Goal: Use online tool/utility: Utilize a website feature to perform a specific function

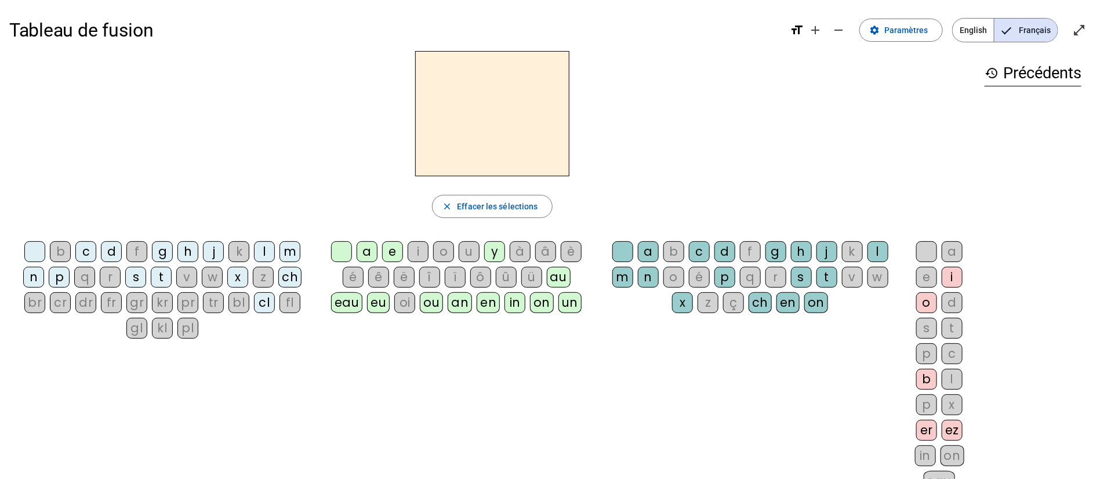
click at [519, 299] on div "in" at bounding box center [515, 302] width 21 height 21
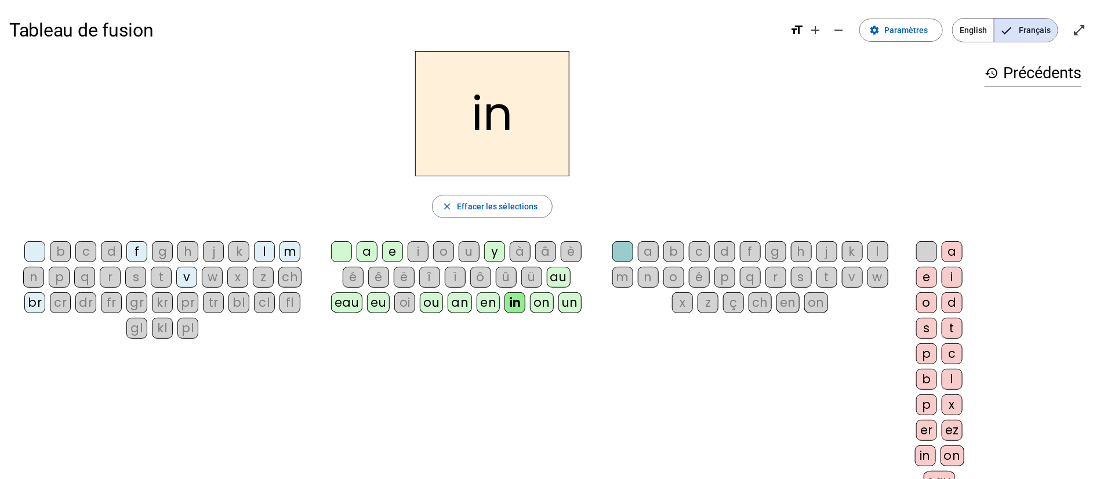
click at [195, 276] on div "v" at bounding box center [186, 277] width 21 height 21
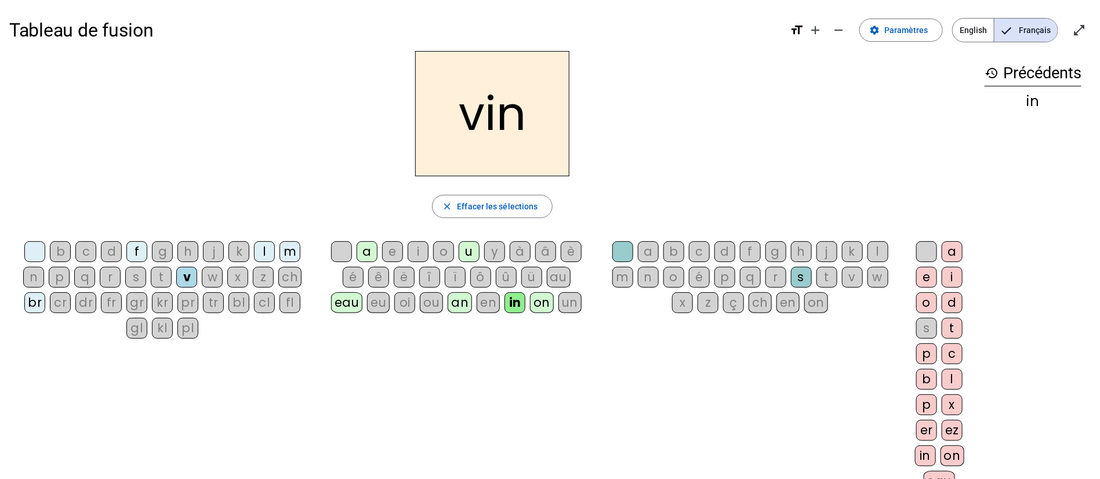
click at [135, 247] on div "f" at bounding box center [136, 251] width 21 height 21
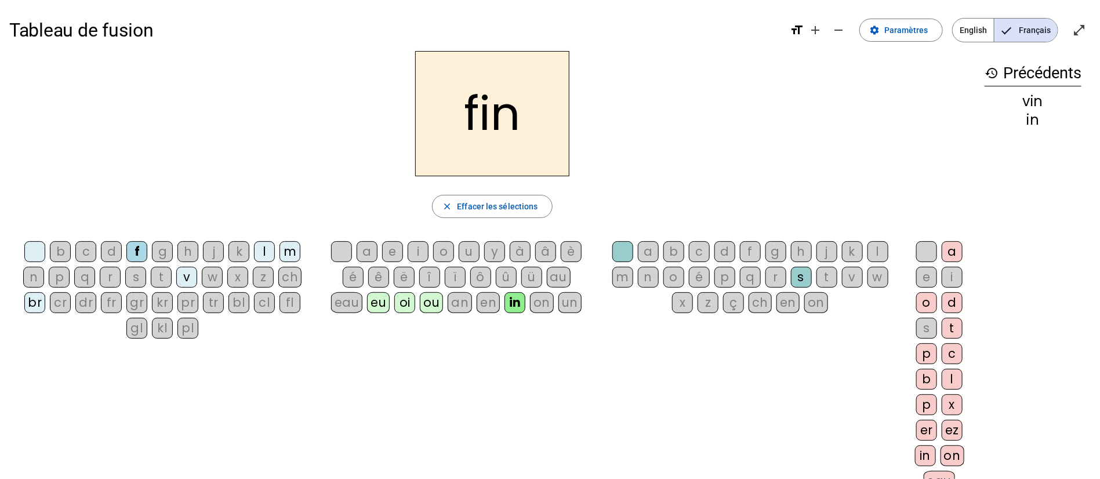
click at [62, 255] on div "b" at bounding box center [60, 251] width 21 height 21
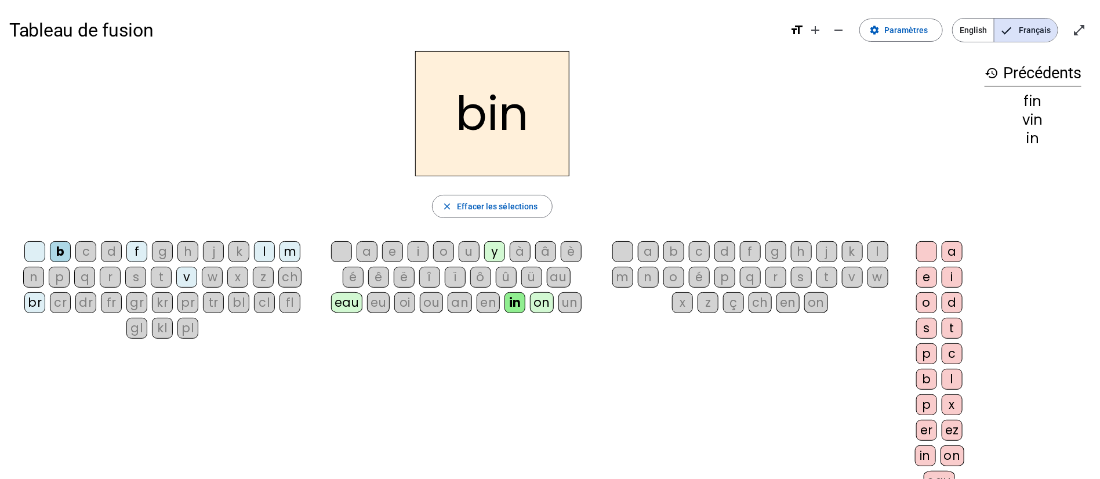
click at [291, 252] on div "m" at bounding box center [290, 251] width 21 height 21
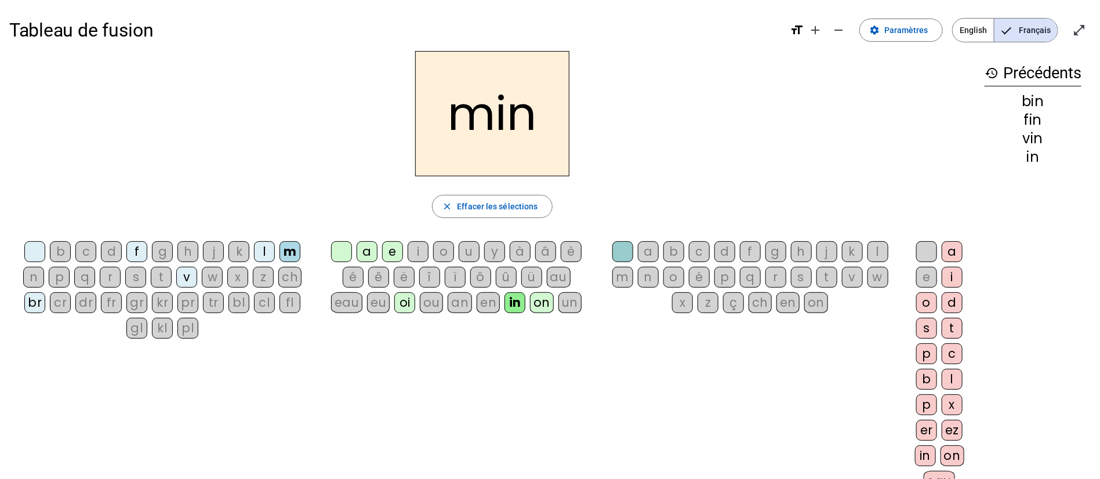
click at [266, 253] on div "l" at bounding box center [264, 251] width 21 height 21
click at [44, 303] on div "br" at bounding box center [34, 302] width 21 height 21
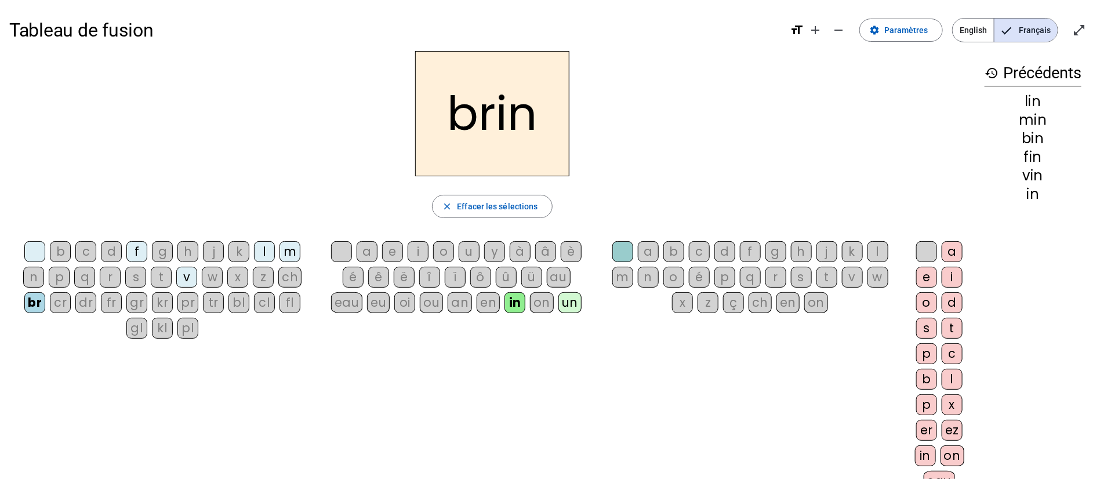
click at [67, 303] on div "cr" at bounding box center [60, 302] width 21 height 21
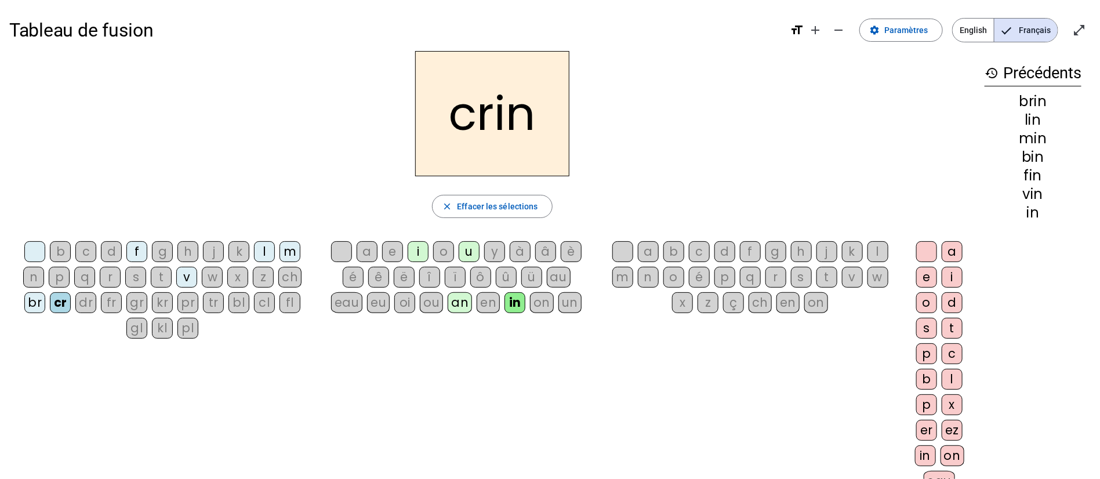
click at [93, 305] on div "dr" at bounding box center [85, 302] width 21 height 21
click at [63, 276] on div "p" at bounding box center [59, 277] width 21 height 21
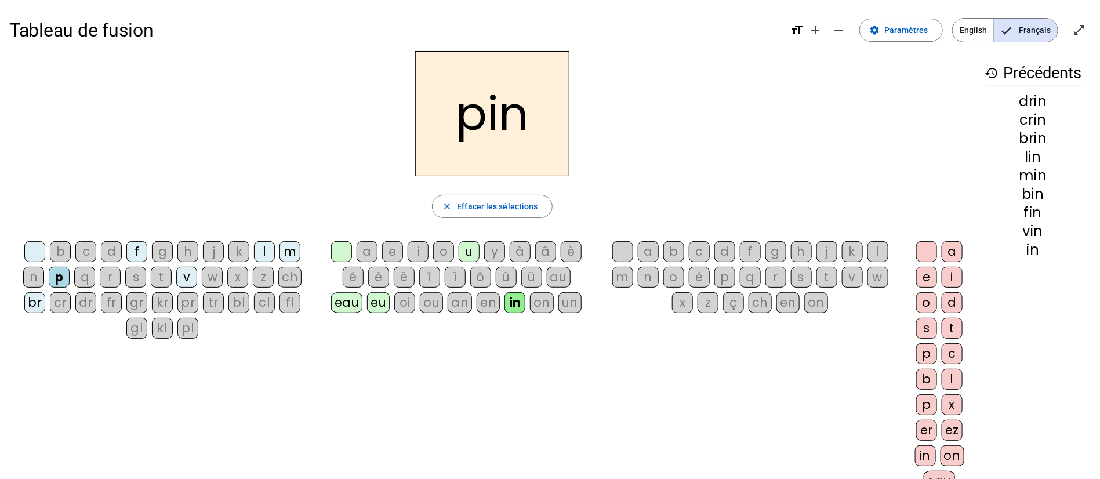
click at [375, 303] on div "eu" at bounding box center [378, 302] width 23 height 21
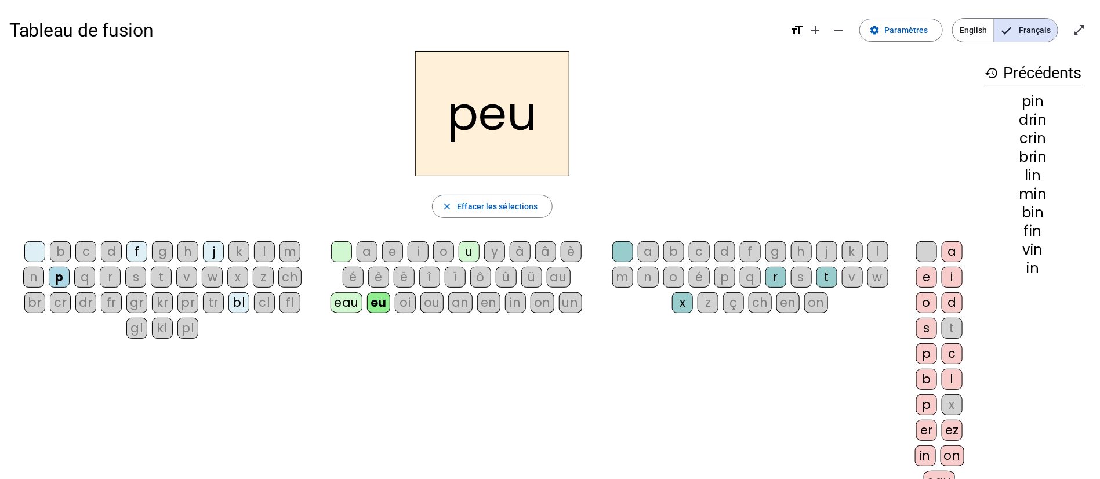
click at [402, 302] on div "oi" at bounding box center [405, 302] width 21 height 21
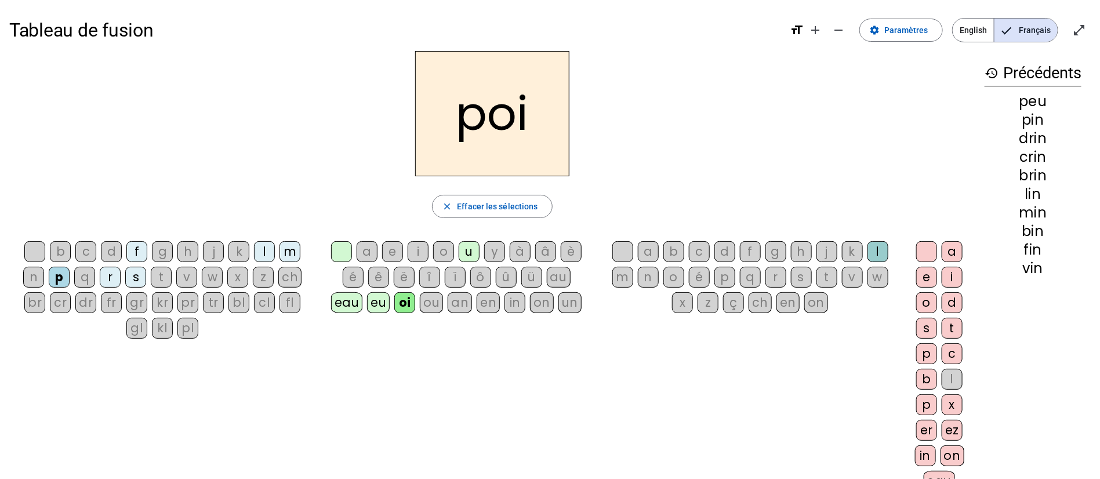
click at [434, 305] on div "ou" at bounding box center [431, 302] width 23 height 21
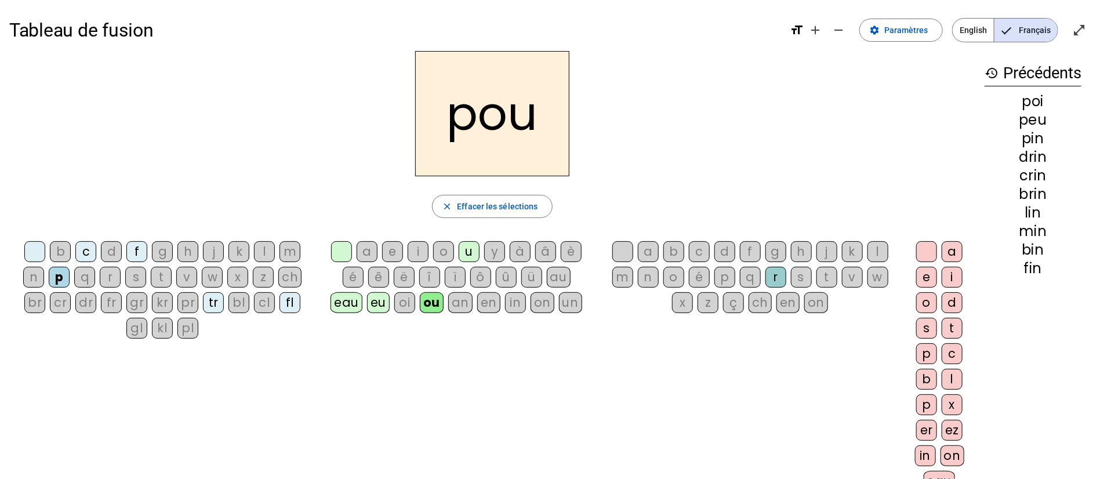
click at [454, 303] on div "an" at bounding box center [460, 302] width 24 height 21
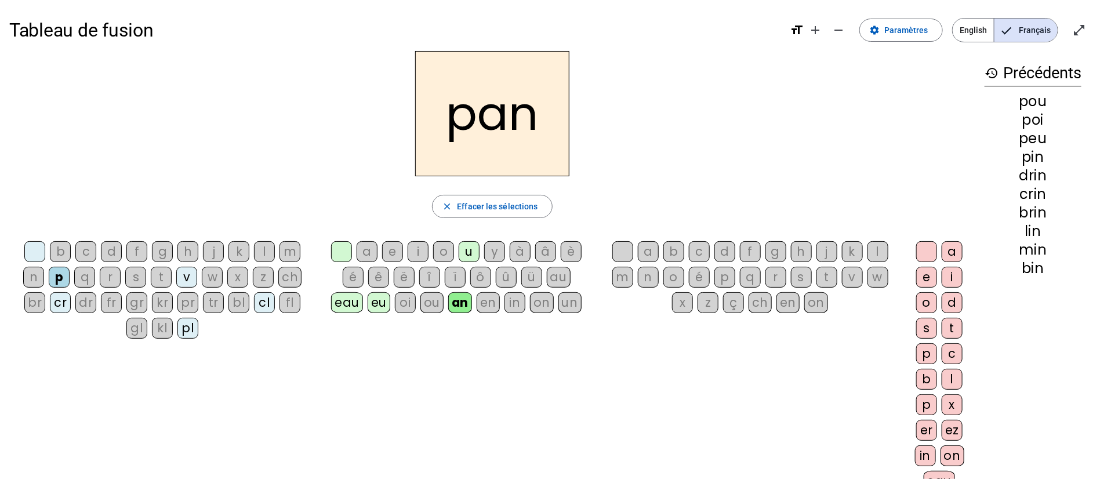
click at [485, 307] on div "en" at bounding box center [488, 302] width 23 height 21
click at [555, 282] on div "au" at bounding box center [559, 277] width 24 height 21
click at [284, 278] on div "ch" at bounding box center [289, 277] width 23 height 21
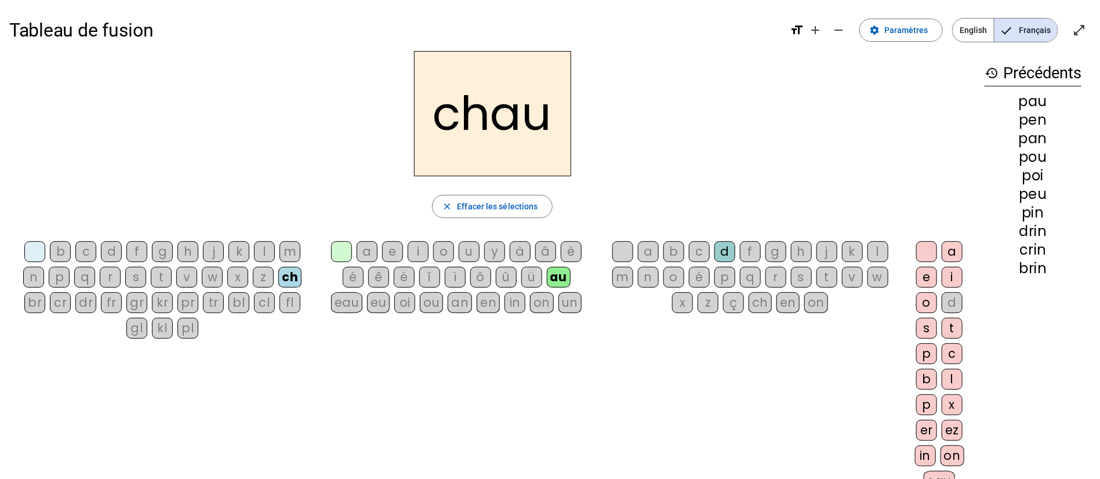
click at [849, 249] on div "k" at bounding box center [852, 251] width 21 height 21
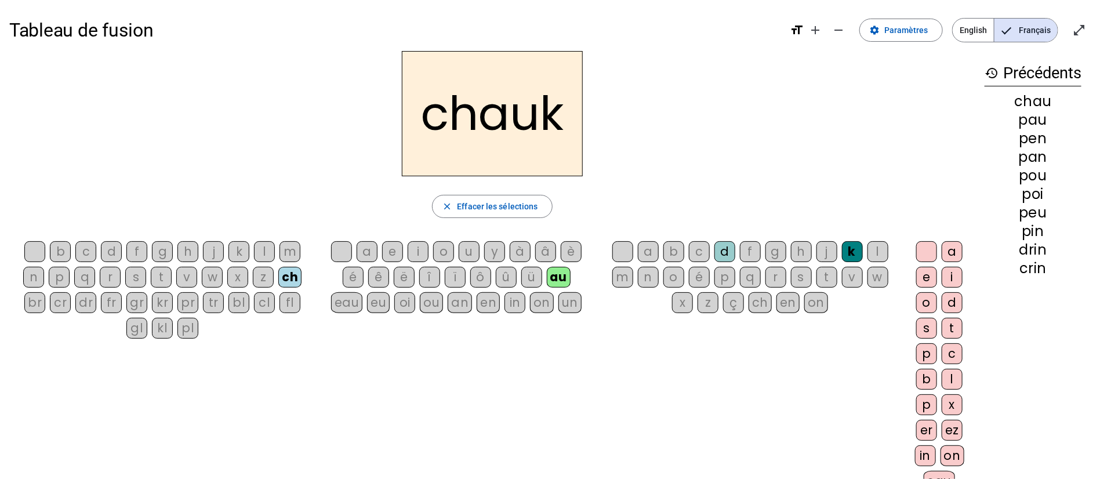
click at [951, 253] on div "a" at bounding box center [952, 251] width 21 height 21
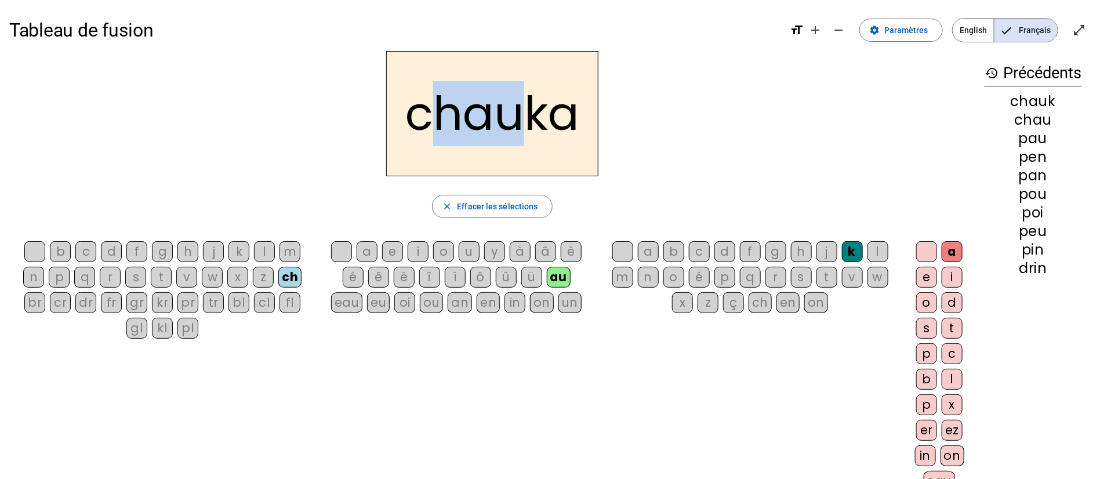
drag, startPoint x: 438, startPoint y: 120, endPoint x: 519, endPoint y: 120, distance: 80.6
click at [519, 120] on h2 "chauka" at bounding box center [492, 113] width 212 height 125
click at [476, 155] on h2 "chauka" at bounding box center [492, 113] width 212 height 125
drag, startPoint x: 408, startPoint y: 118, endPoint x: 514, endPoint y: 119, distance: 106.2
click at [514, 119] on h2 "chauka" at bounding box center [492, 113] width 212 height 125
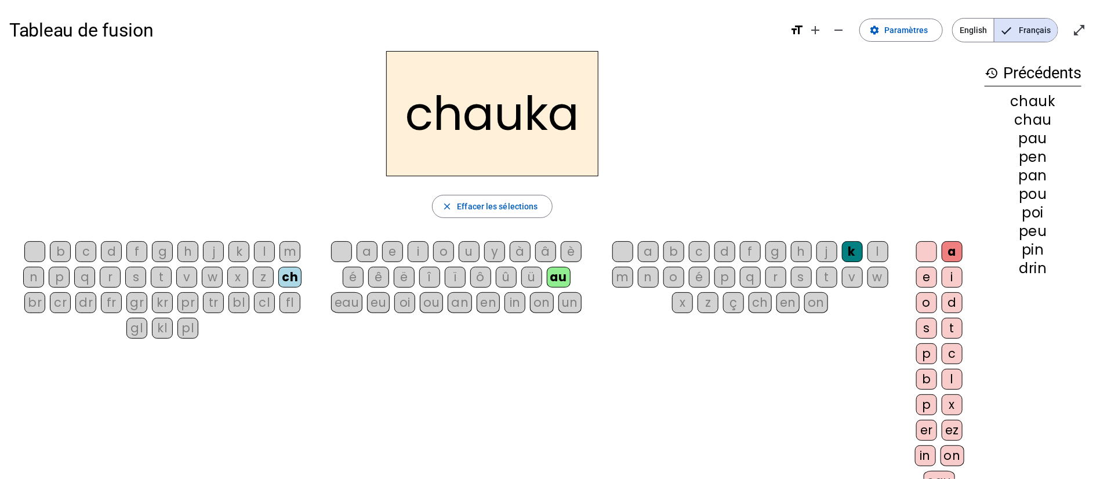
click at [955, 451] on div "on" at bounding box center [953, 455] width 24 height 21
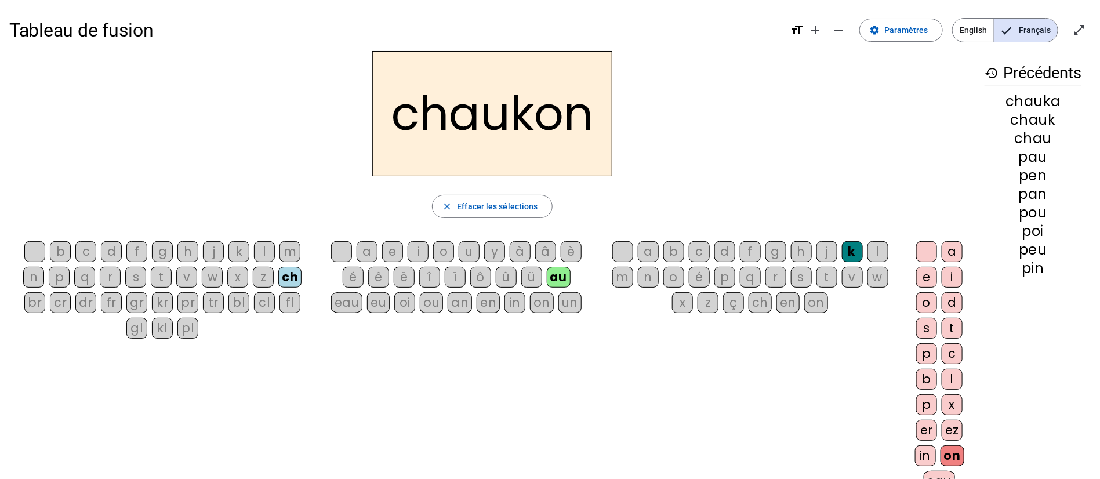
click at [926, 455] on div "in" at bounding box center [925, 455] width 21 height 21
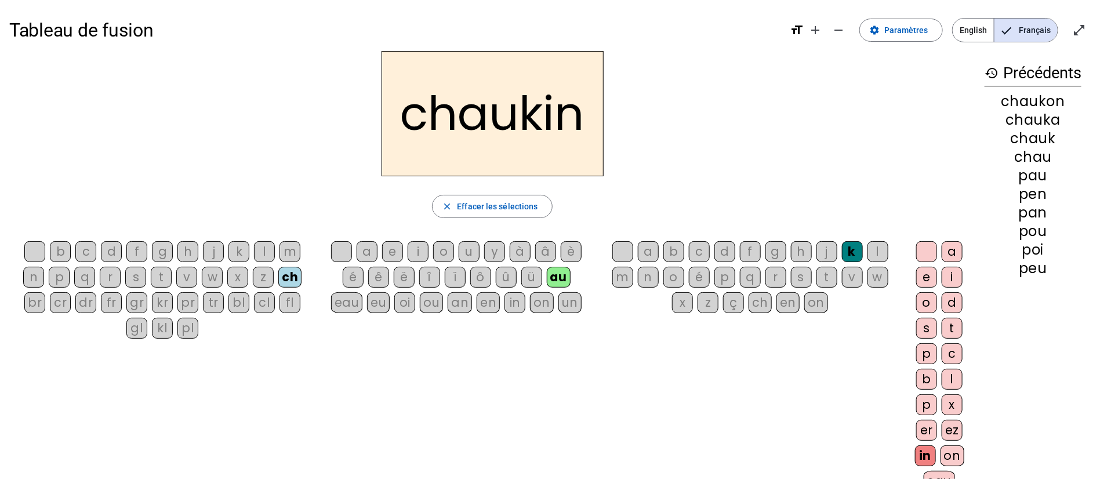
click at [953, 425] on div "ez" at bounding box center [952, 430] width 21 height 21
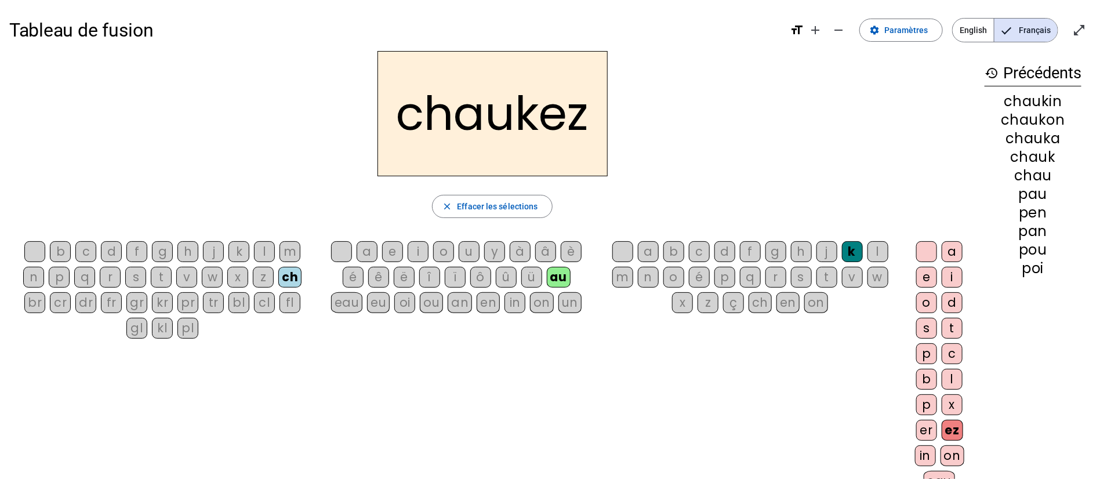
scroll to position [87, 0]
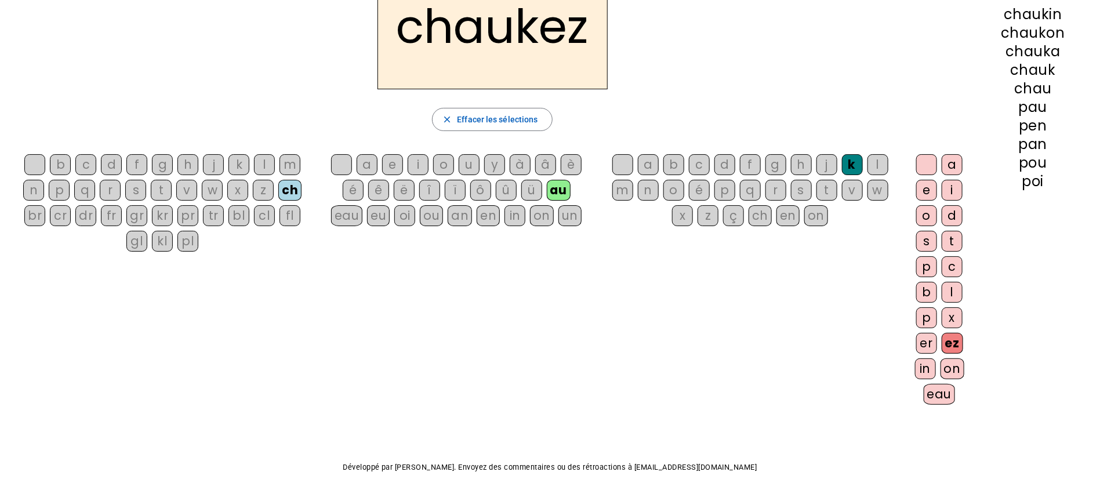
click at [943, 396] on div "eau" at bounding box center [940, 394] width 32 height 21
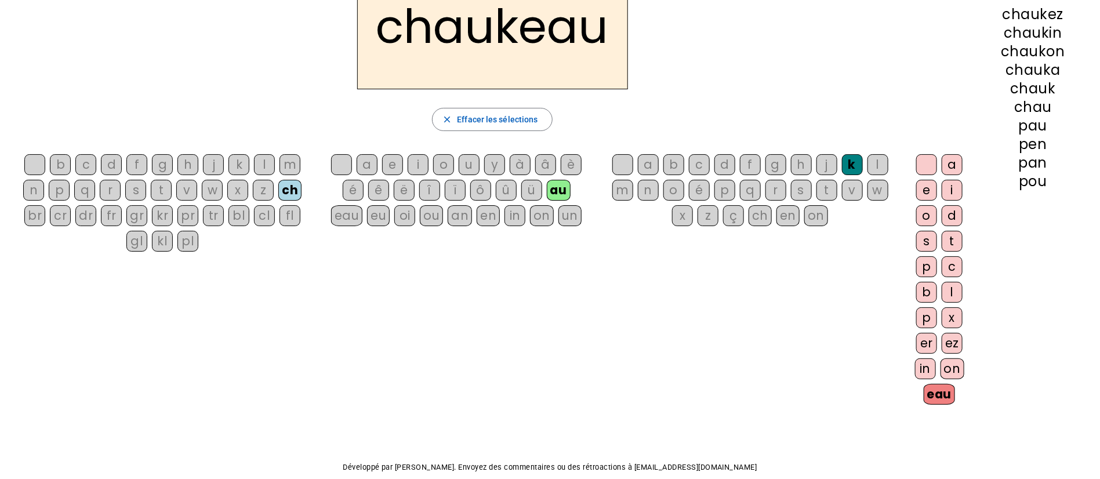
scroll to position [0, 0]
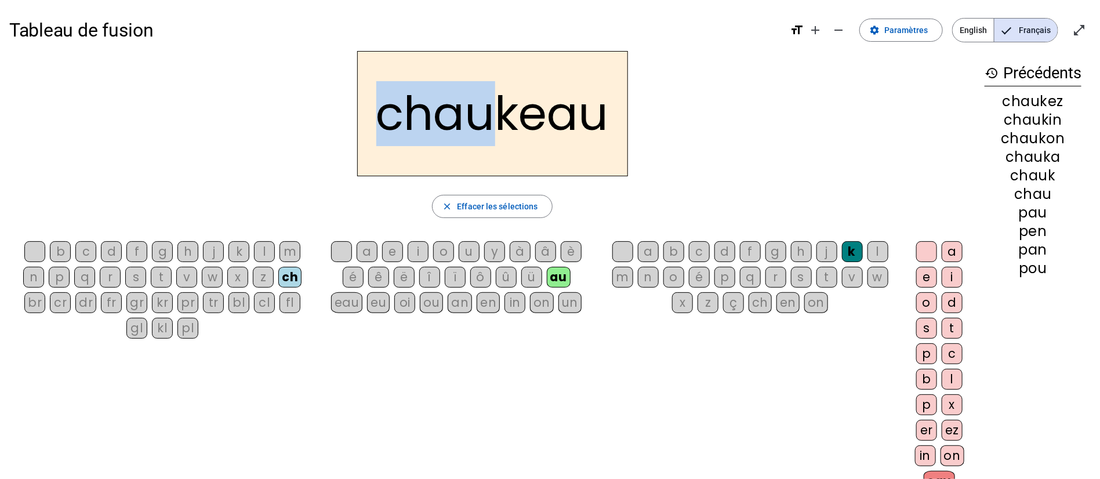
drag, startPoint x: 383, startPoint y: 115, endPoint x: 495, endPoint y: 124, distance: 112.3
click at [495, 124] on h2 "chaukeau" at bounding box center [492, 113] width 271 height 125
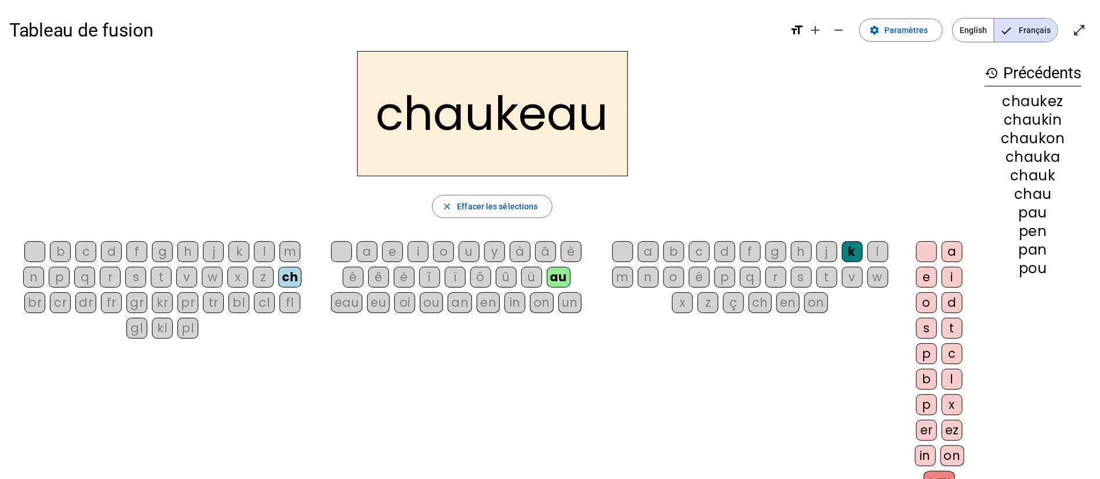
click at [675, 157] on div "chaukeau" at bounding box center [492, 113] width 966 height 125
click at [229, 254] on div "k" at bounding box center [239, 251] width 21 height 21
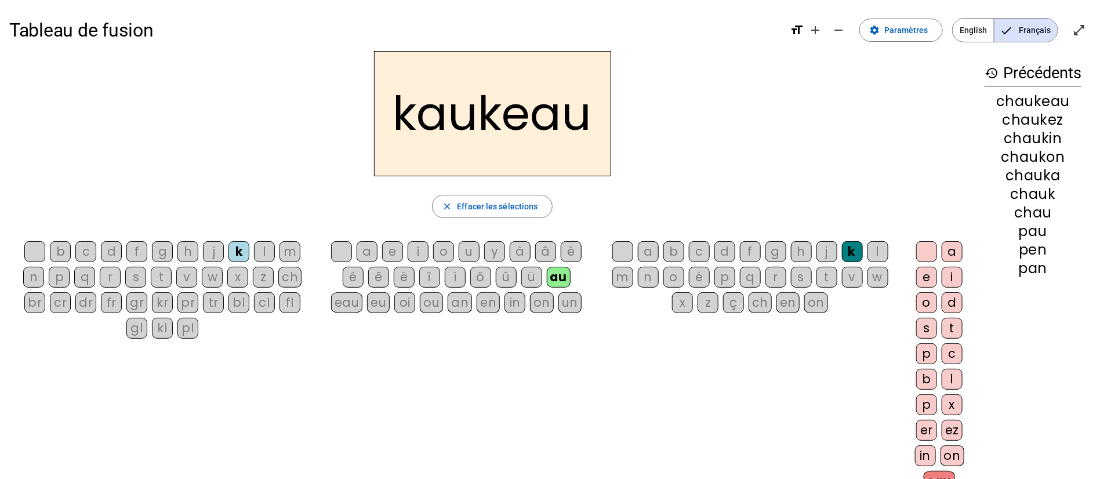
click at [539, 189] on div "kaukeau close [PERSON_NAME] les sélections b c d f g h j k l m n p q r s t v w …" at bounding box center [492, 276] width 966 height 450
click at [479, 200] on span "Effacer les sélections" at bounding box center [497, 207] width 81 height 14
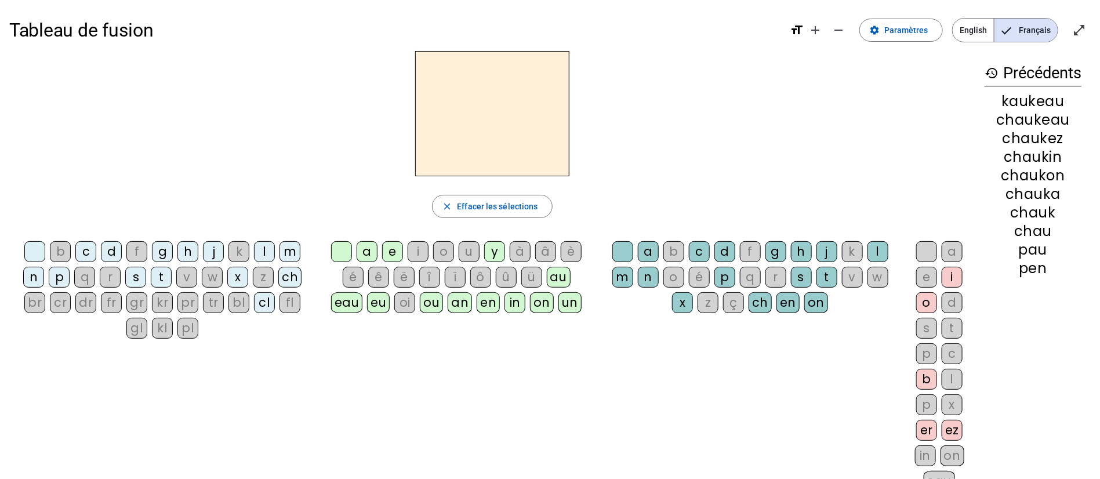
click at [290, 251] on div "m" at bounding box center [290, 251] width 21 height 21
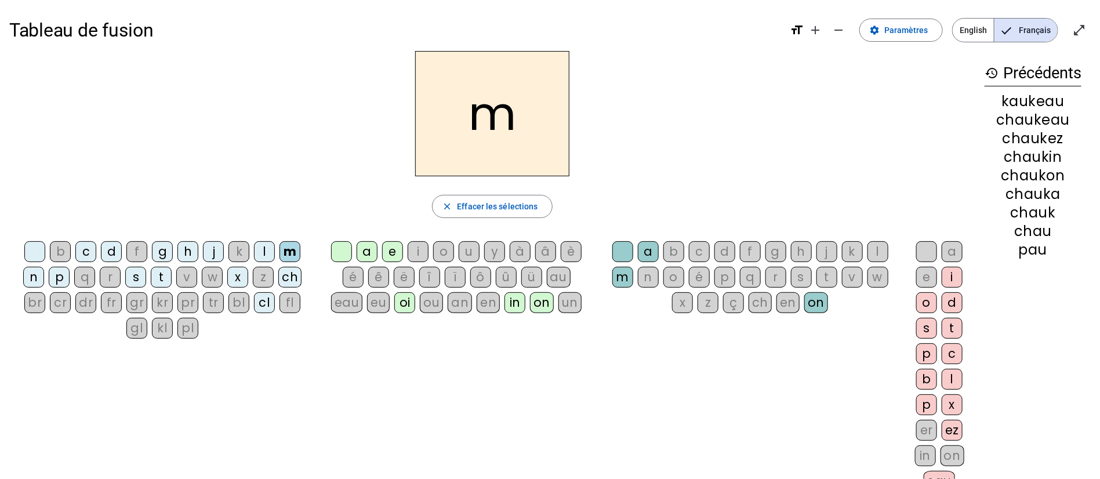
click at [357, 280] on div "é" at bounding box center [353, 277] width 21 height 21
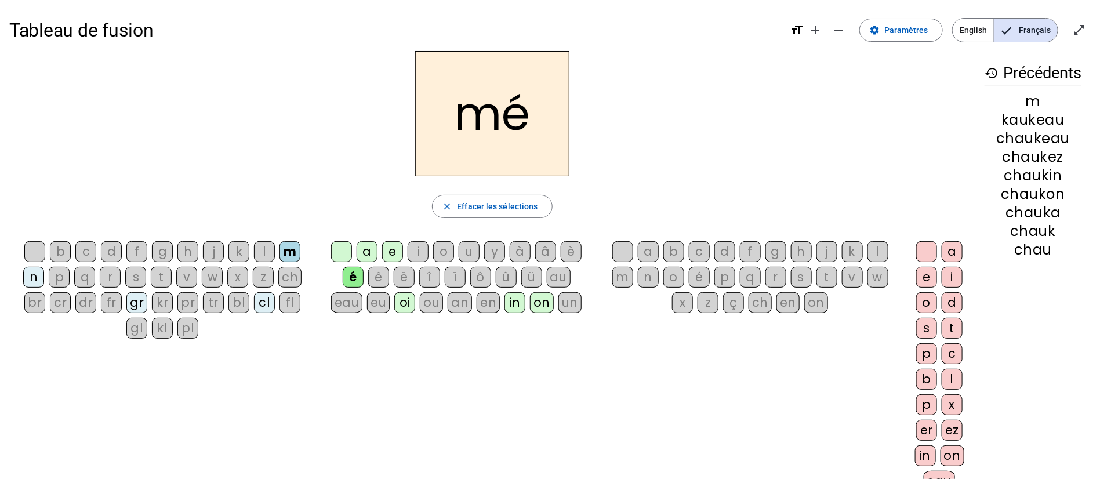
click at [754, 304] on div "ch" at bounding box center [760, 302] width 23 height 21
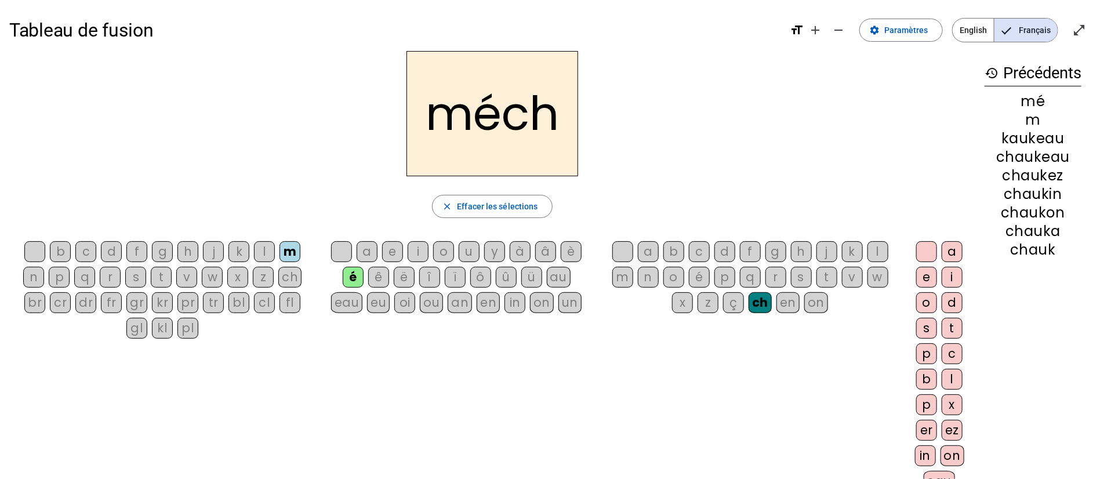
click at [957, 449] on div "on" at bounding box center [953, 455] width 24 height 21
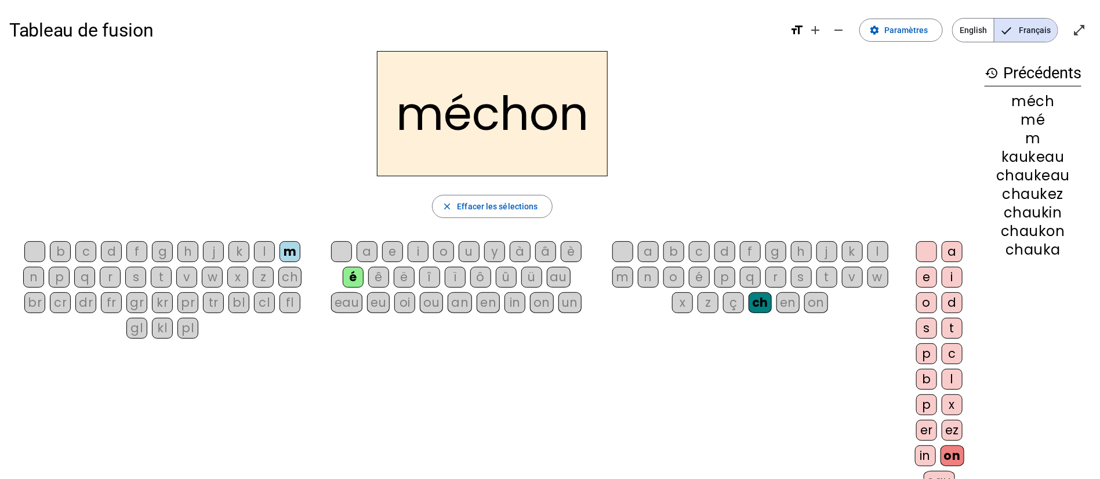
click at [930, 458] on div "in" at bounding box center [925, 455] width 21 height 21
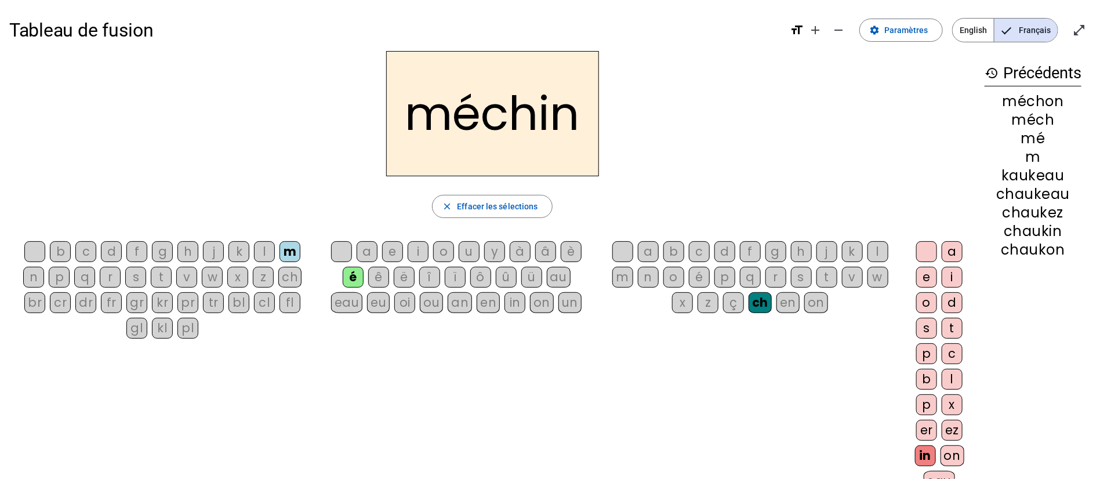
click at [491, 303] on div "en" at bounding box center [488, 302] width 23 height 21
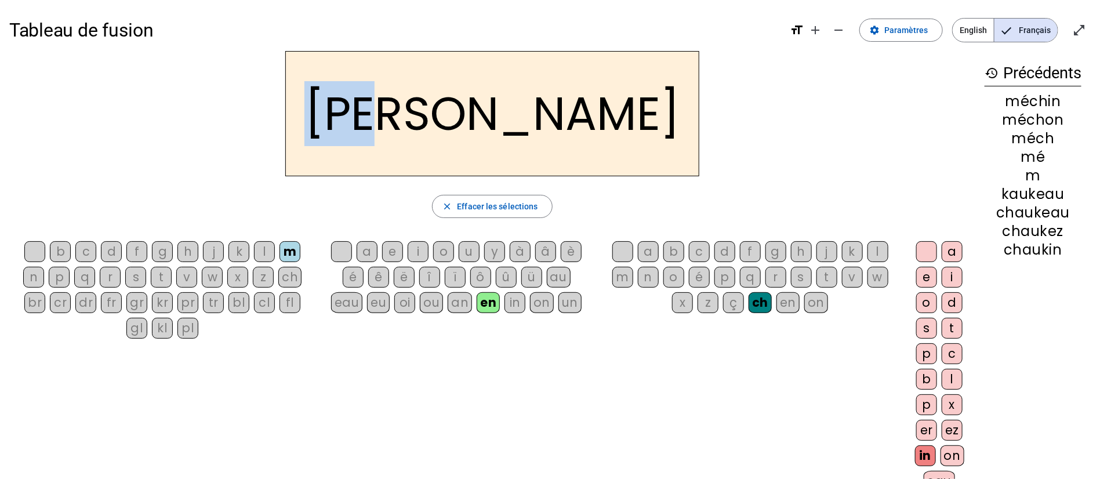
drag, startPoint x: 491, startPoint y: 123, endPoint x: 393, endPoint y: 116, distance: 98.3
click at [393, 116] on h2 "[PERSON_NAME]" at bounding box center [492, 113] width 414 height 125
